Goal: Book appointment/travel/reservation

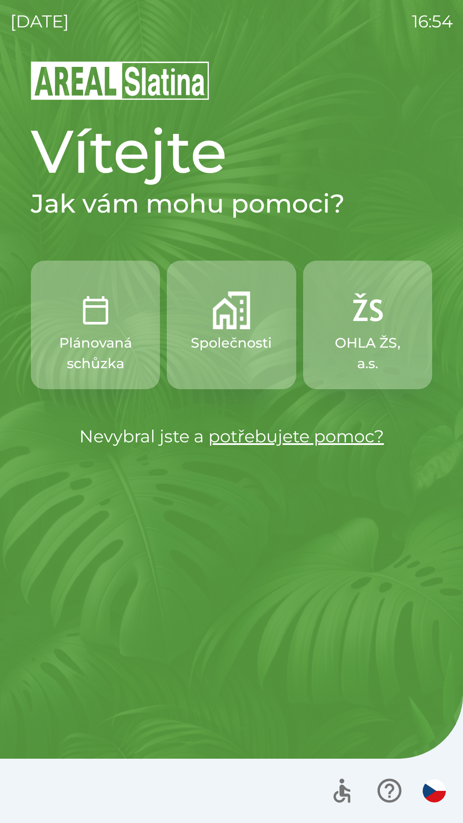
click at [216, 443] on link "potřebujete pomoc?" at bounding box center [296, 436] width 176 height 21
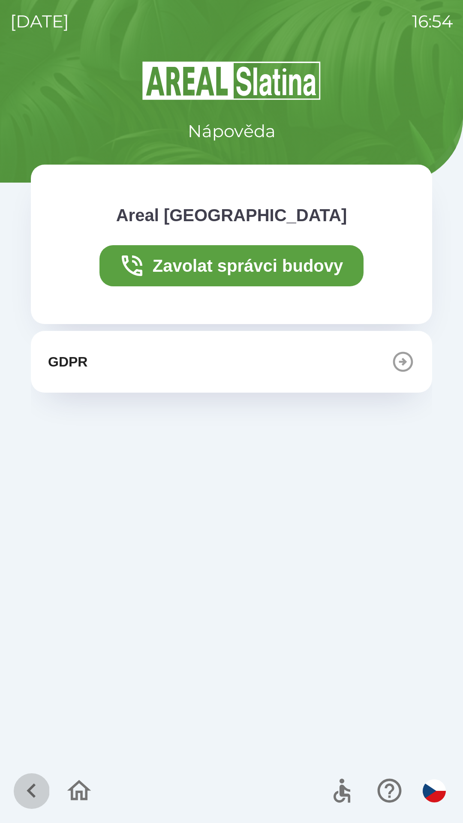
click at [39, 785] on icon "button" at bounding box center [31, 790] width 29 height 29
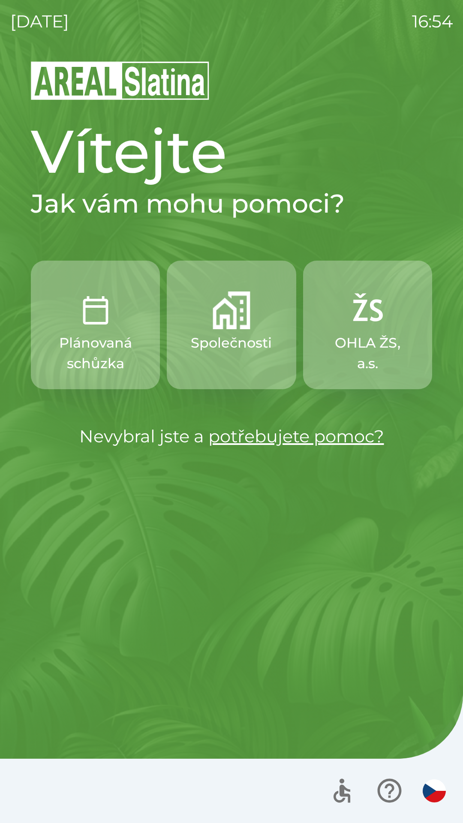
click at [105, 359] on p "Plánovaná schůzka" at bounding box center [95, 353] width 88 height 41
click at [92, 330] on button "Plánovaná schůzka" at bounding box center [95, 325] width 129 height 129
